Goal: Find specific page/section: Find specific page/section

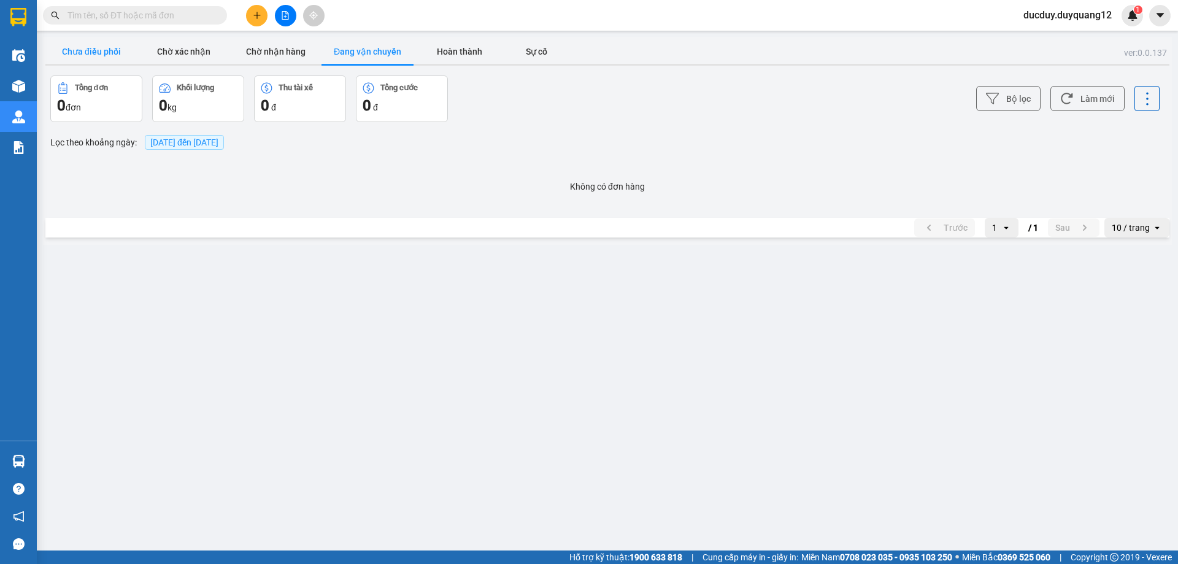
click at [117, 55] on button "Chưa điều phối" at bounding box center [91, 51] width 92 height 25
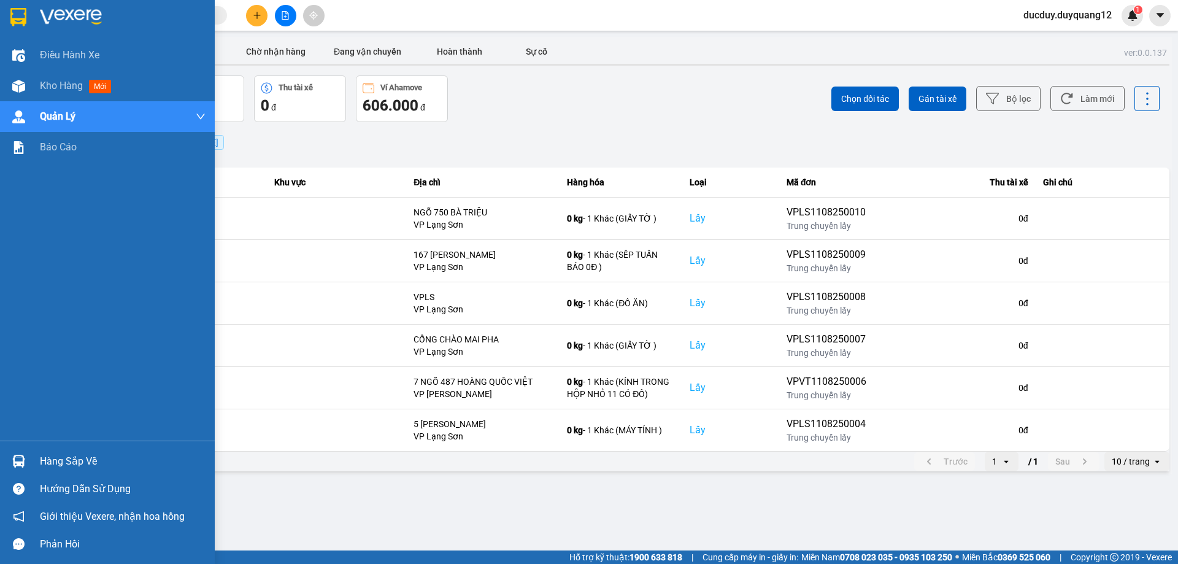
click at [67, 463] on div "Hàng sắp về" at bounding box center [123, 461] width 166 height 18
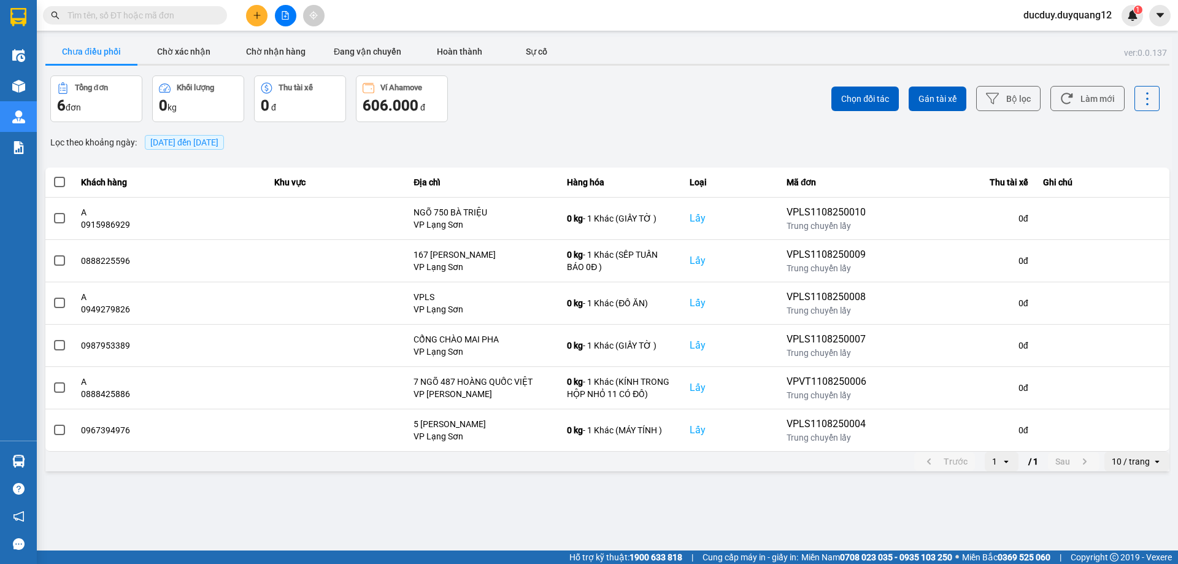
click at [593, 137] on section "Kết quả tìm kiếm ( 0 ) Bộ lọc No Data ducduy.duyquang12 1 Điều hành xe Kho hàng…" at bounding box center [589, 282] width 1178 height 564
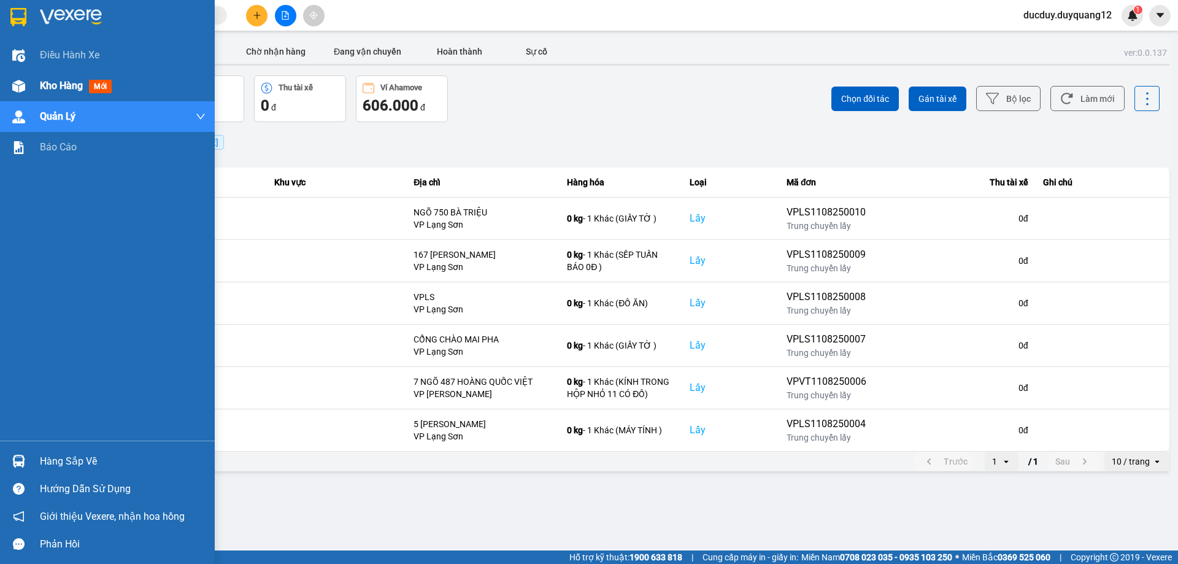
click at [37, 82] on div "Kho hàng mới" at bounding box center [107, 86] width 215 height 31
